Goal: Transaction & Acquisition: Download file/media

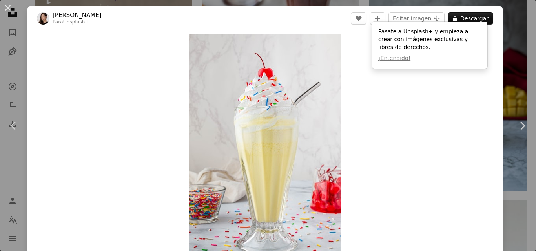
scroll to position [39, 0]
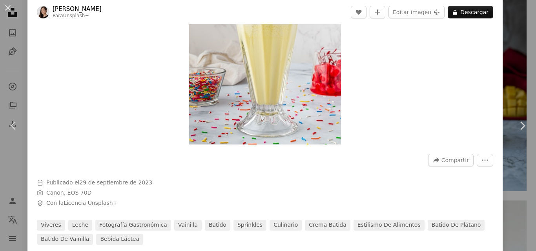
click at [273, 117] on img "Ampliar en esta imagen" at bounding box center [265, 31] width 152 height 228
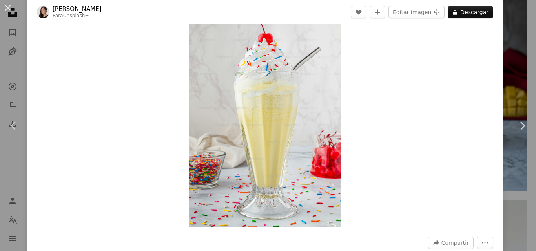
click at [286, 142] on img "Ampliar en esta imagen" at bounding box center [265, 114] width 152 height 228
click at [417, 13] on button "Editar imagen Plus sign for Unsplash+" at bounding box center [416, 12] width 56 height 13
